Goal: Task Accomplishment & Management: Complete application form

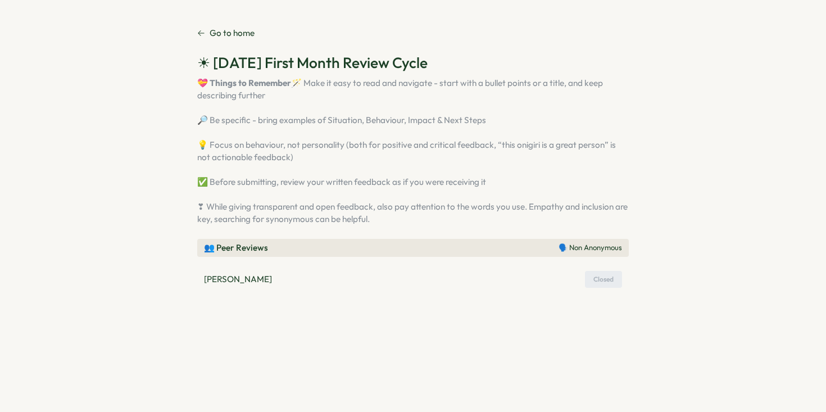
click at [200, 32] on icon at bounding box center [201, 33] width 8 height 8
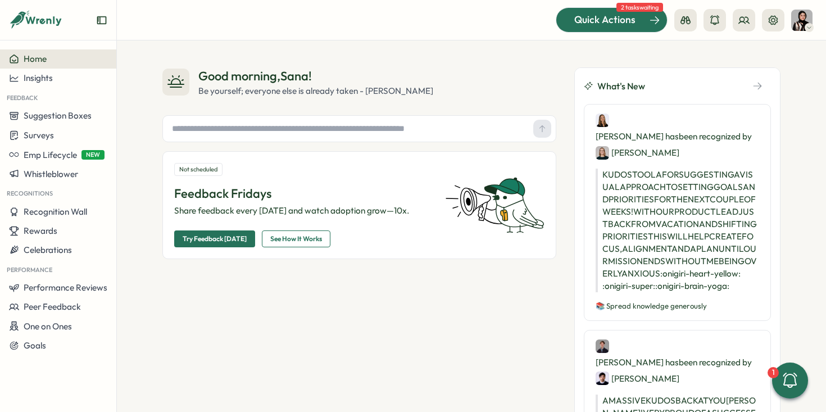
click at [577, 22] on span "Quick Actions" at bounding box center [605, 19] width 61 height 15
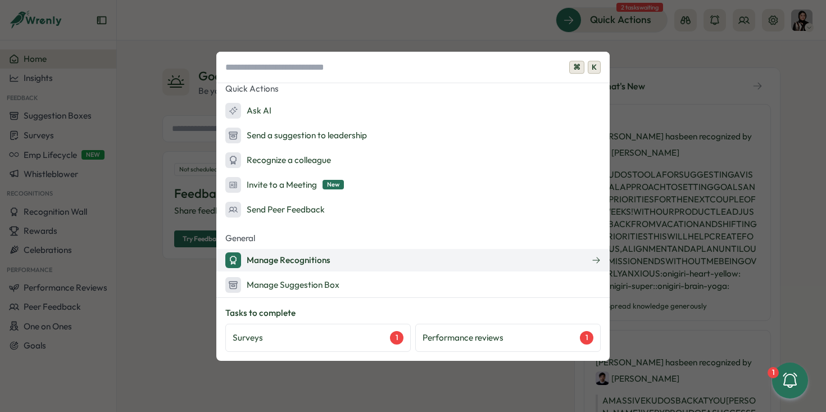
scroll to position [210, 0]
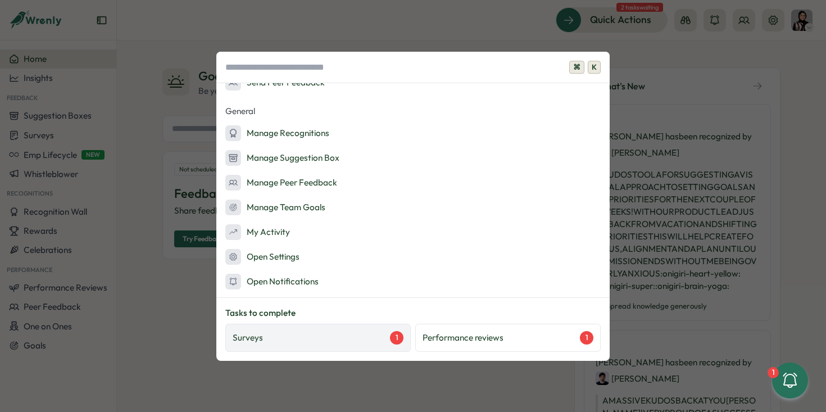
click at [387, 336] on div "Surveys 1" at bounding box center [318, 337] width 171 height 13
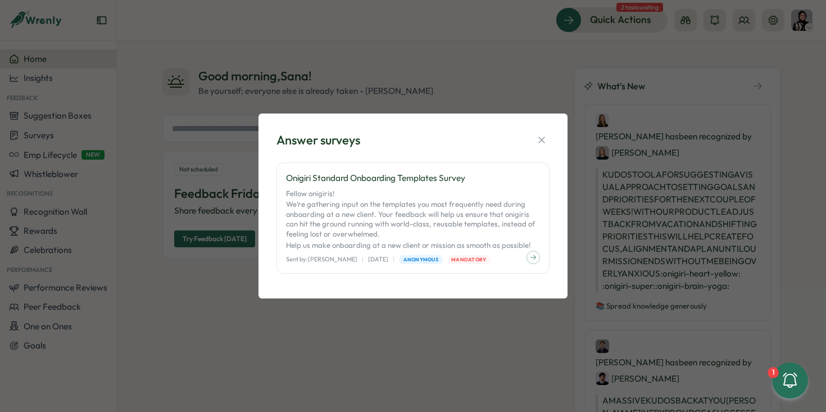
click at [457, 89] on div "Answer surveys Onigiri Standard Onboarding Templates Survey Fellow onigiris! We…" at bounding box center [413, 206] width 826 height 412
click at [536, 141] on icon "button" at bounding box center [541, 139] width 11 height 11
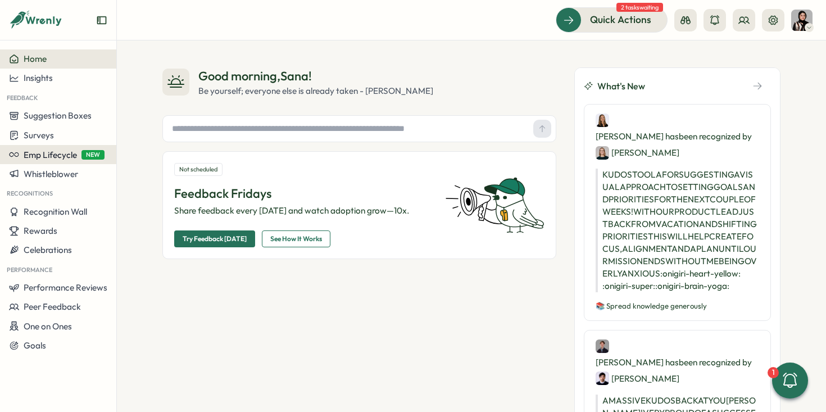
click at [89, 157] on span "NEW" at bounding box center [93, 155] width 23 height 10
